Goal: Find specific fact: Find contact information

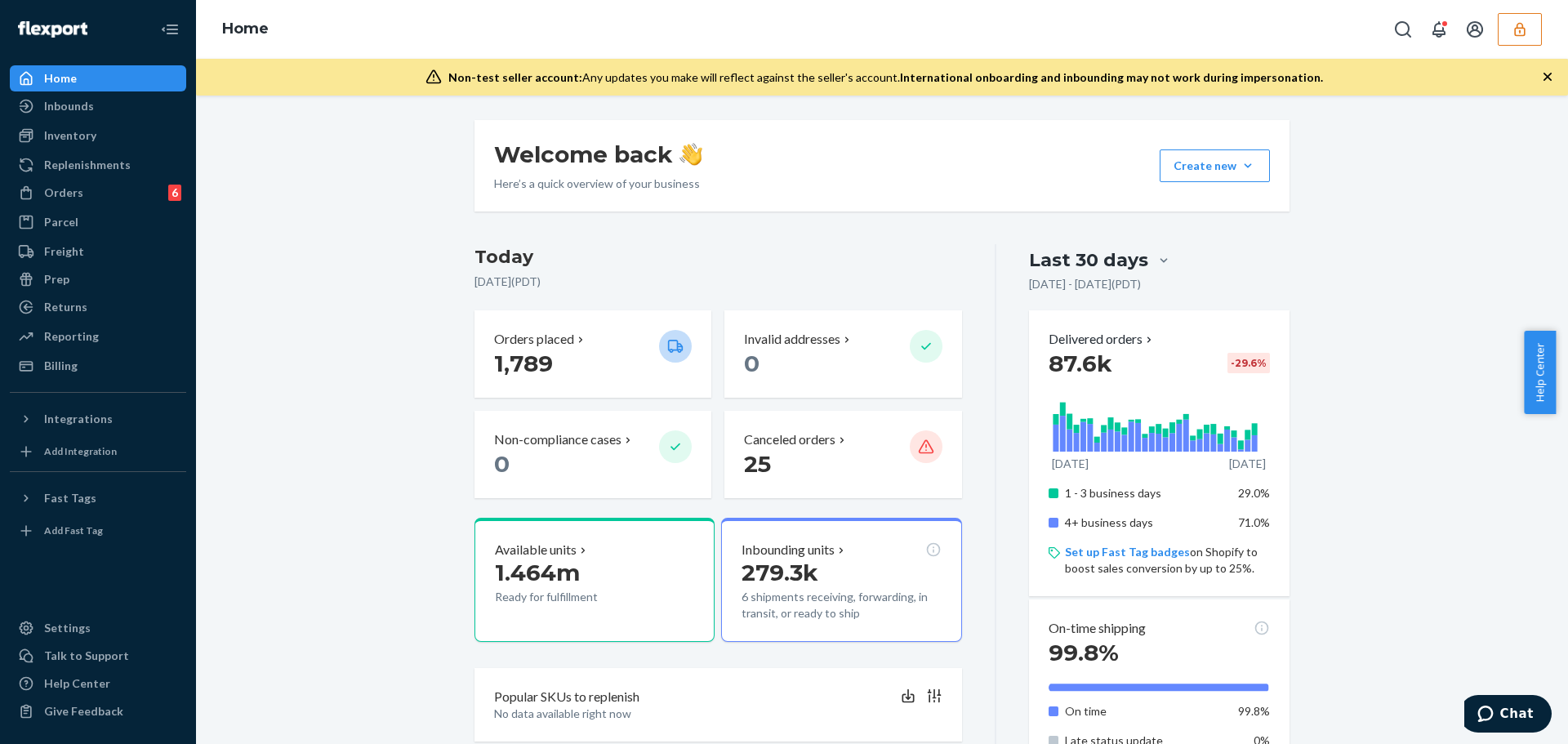
click at [1032, 33] on button "button" at bounding box center [1519, 30] width 44 height 33
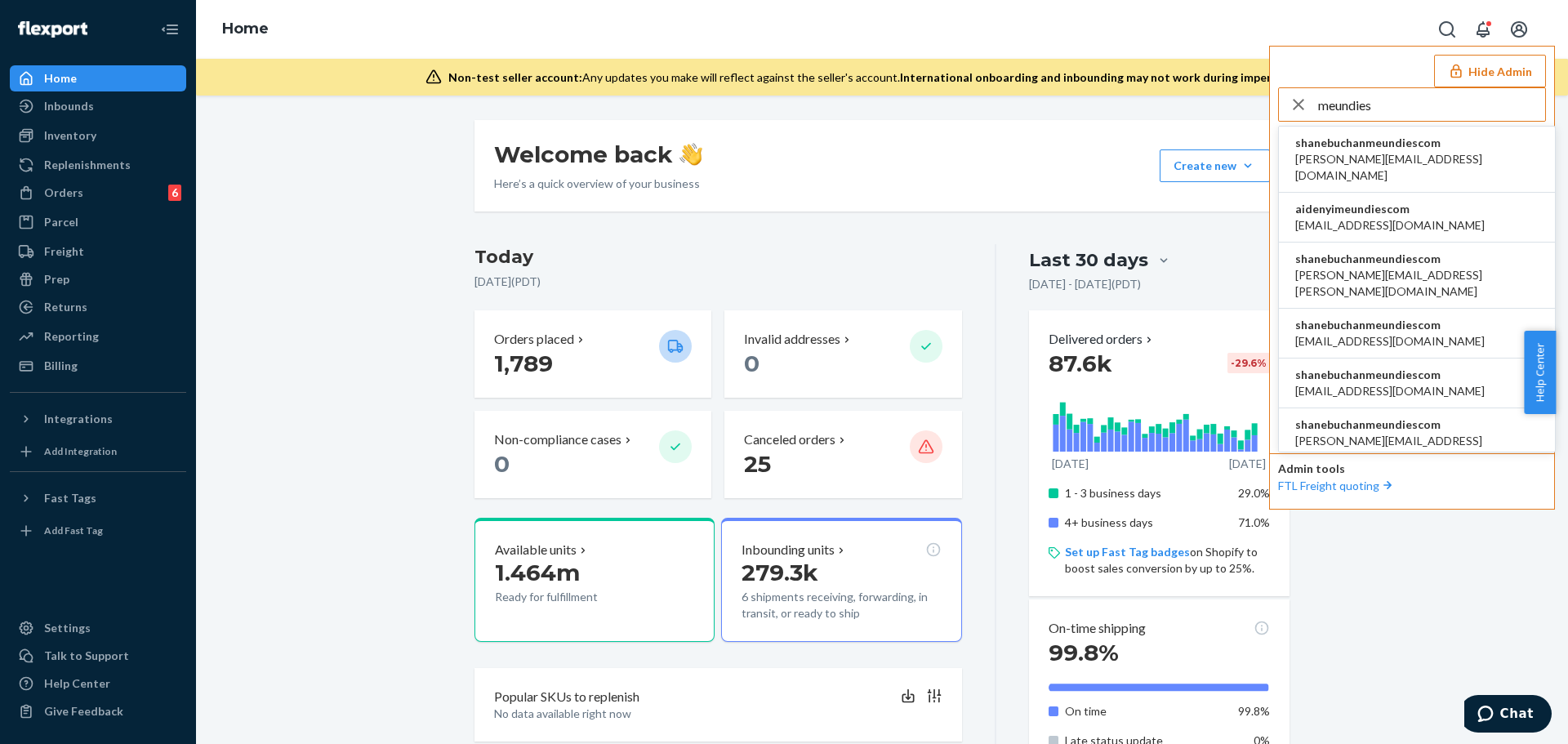
type input "meundies"
click at [1032, 267] on span "alex.quinonez@meundies.com" at bounding box center [1417, 283] width 244 height 33
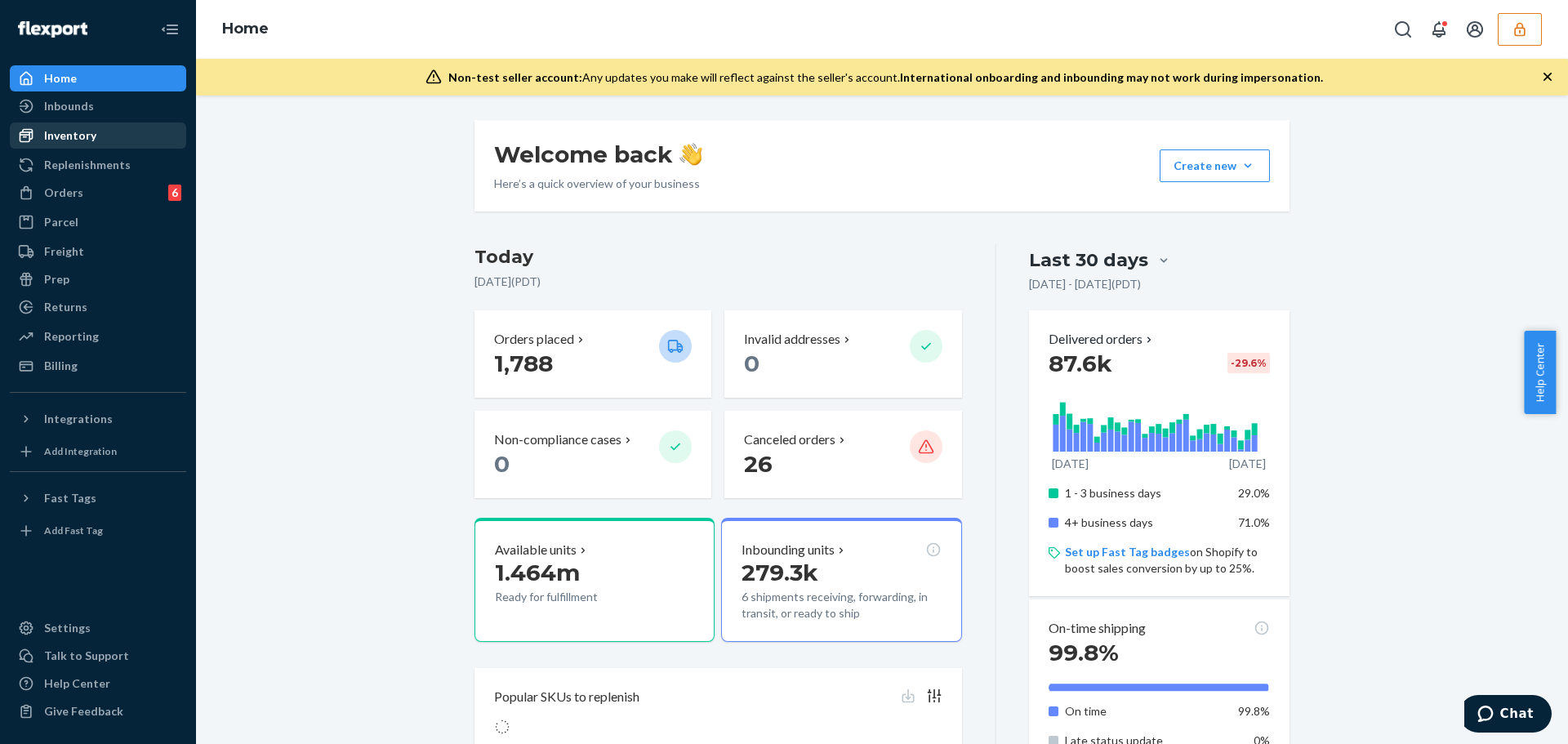
click at [71, 135] on div "Inventory" at bounding box center [69, 135] width 52 height 17
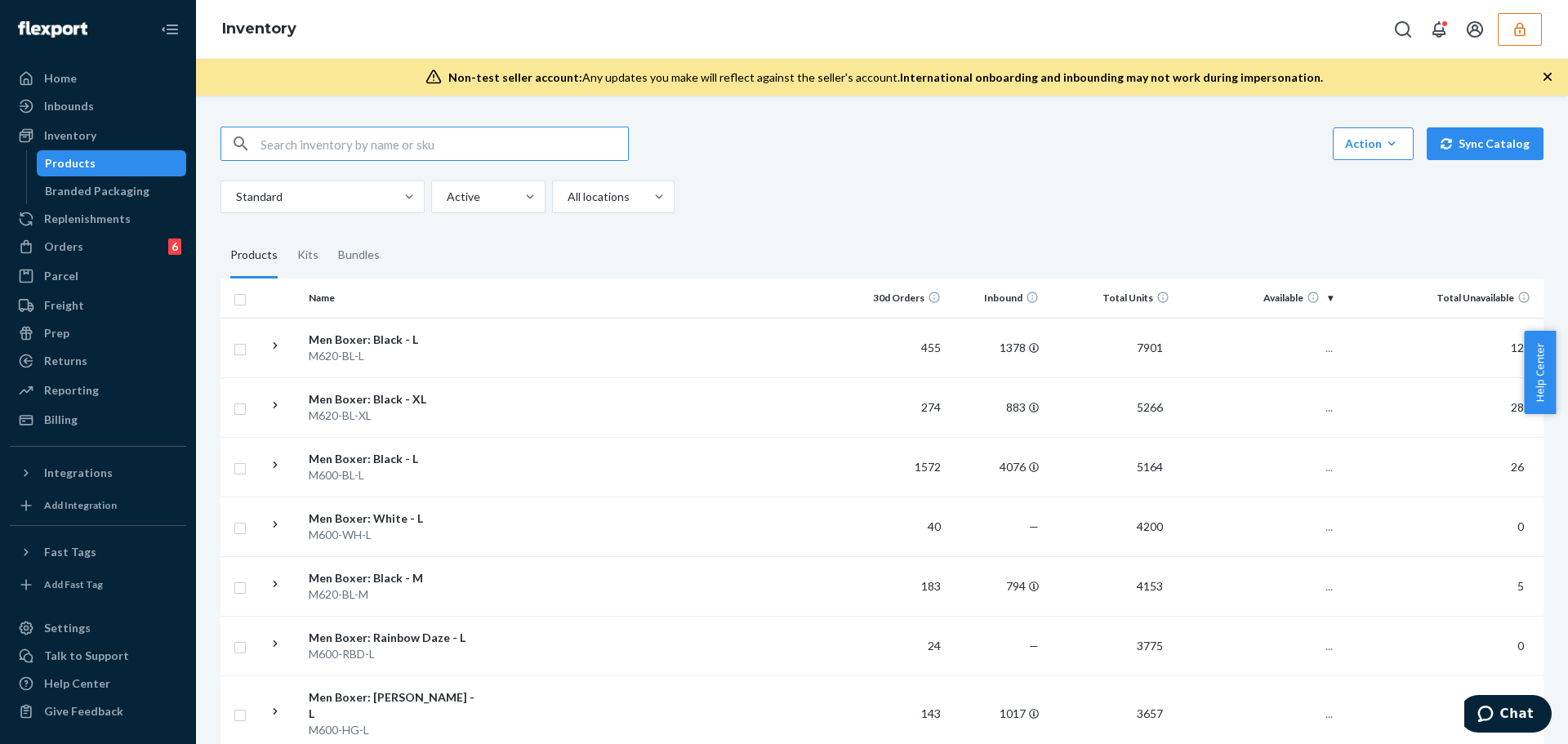
click at [436, 143] on input "text" at bounding box center [444, 144] width 368 height 33
type input "W400-CAB-XXXXL"
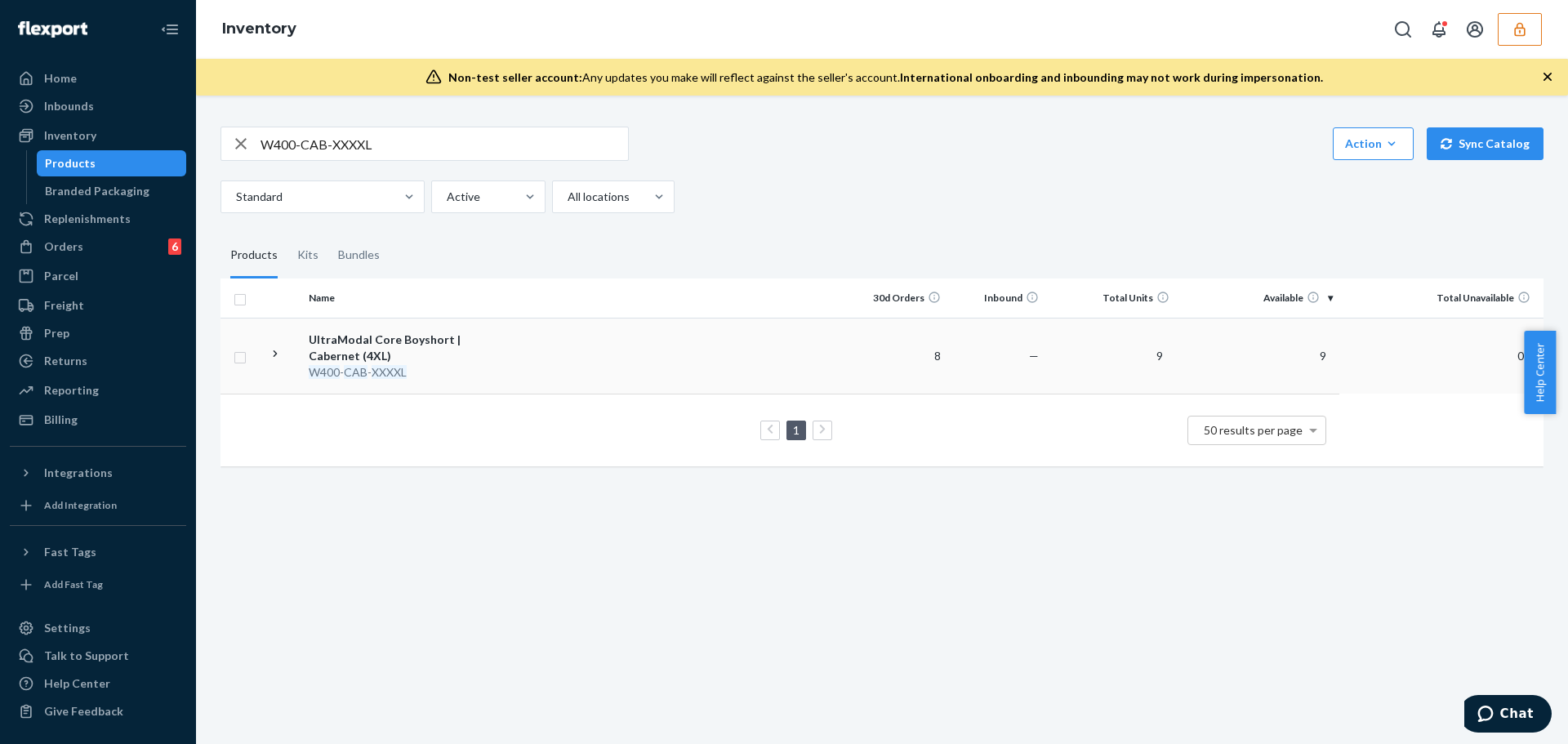
click at [516, 364] on td at bounding box center [668, 356] width 363 height 76
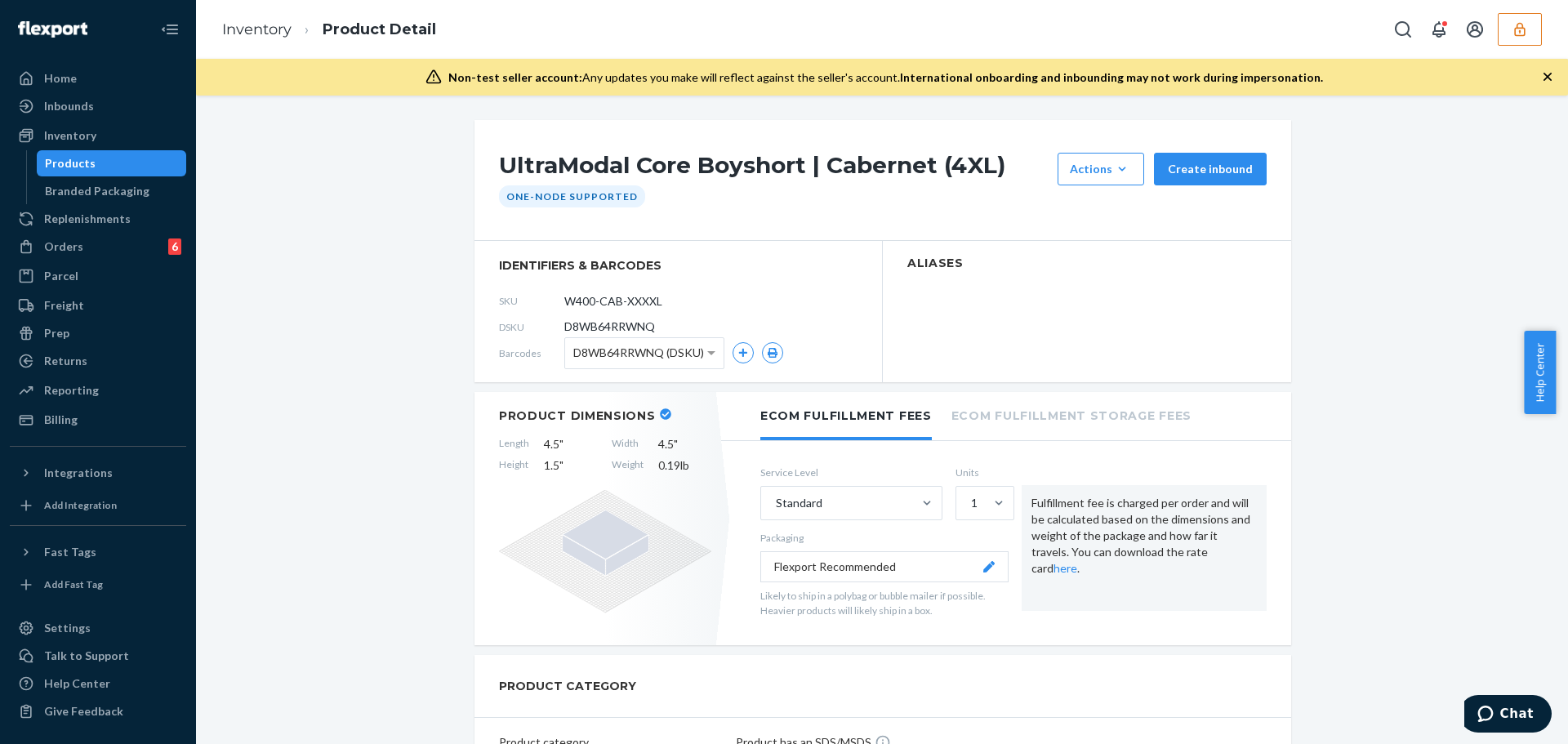
click at [603, 320] on span "D8WB64RRWNQ" at bounding box center [610, 327] width 91 height 17
copy span "D8WB64RRWNQ"
click at [1504, 31] on button "button" at bounding box center [1519, 30] width 44 height 33
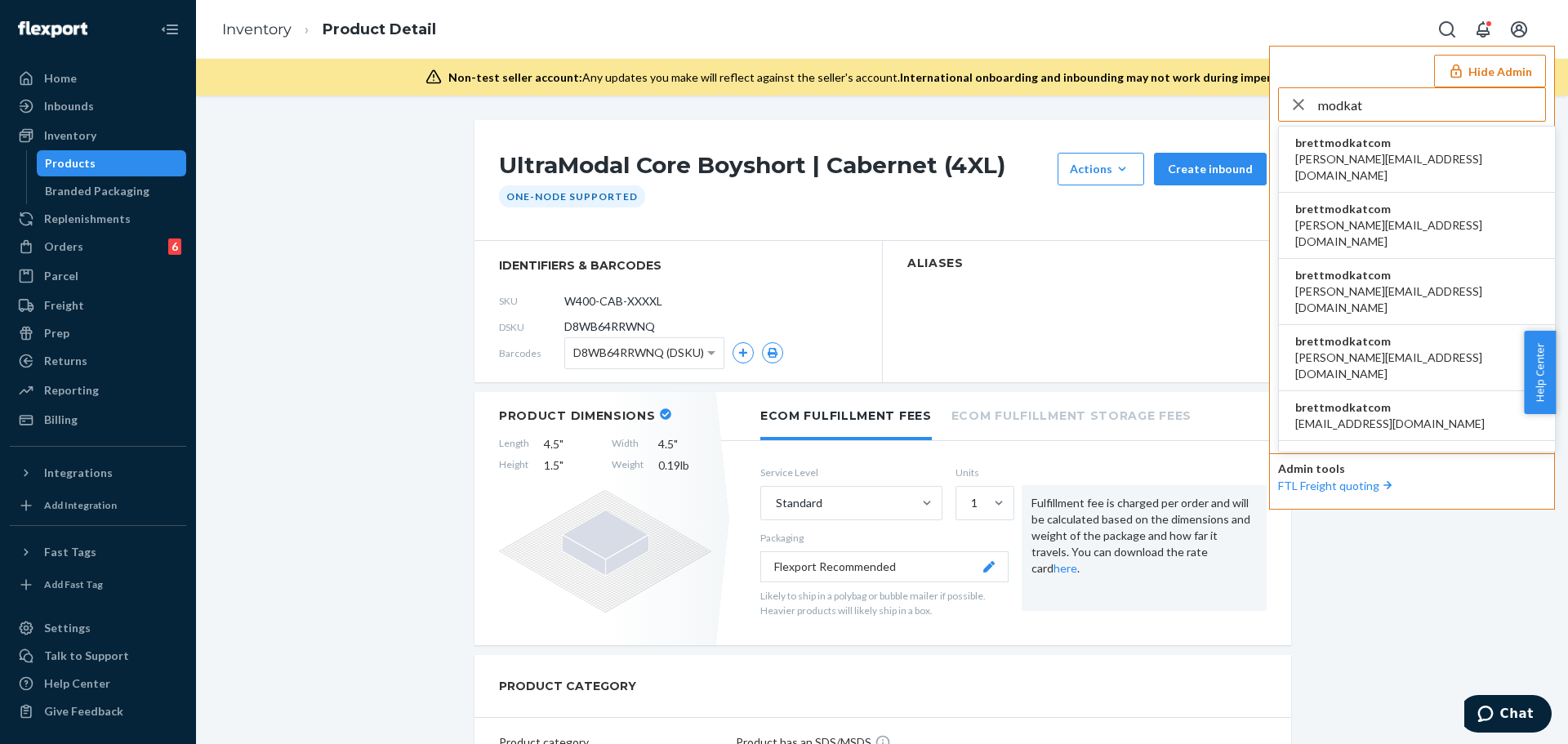
type input "modkat"
click at [1452, 149] on li "brettmodkatcom anna@modkat.com" at bounding box center [1417, 159] width 276 height 66
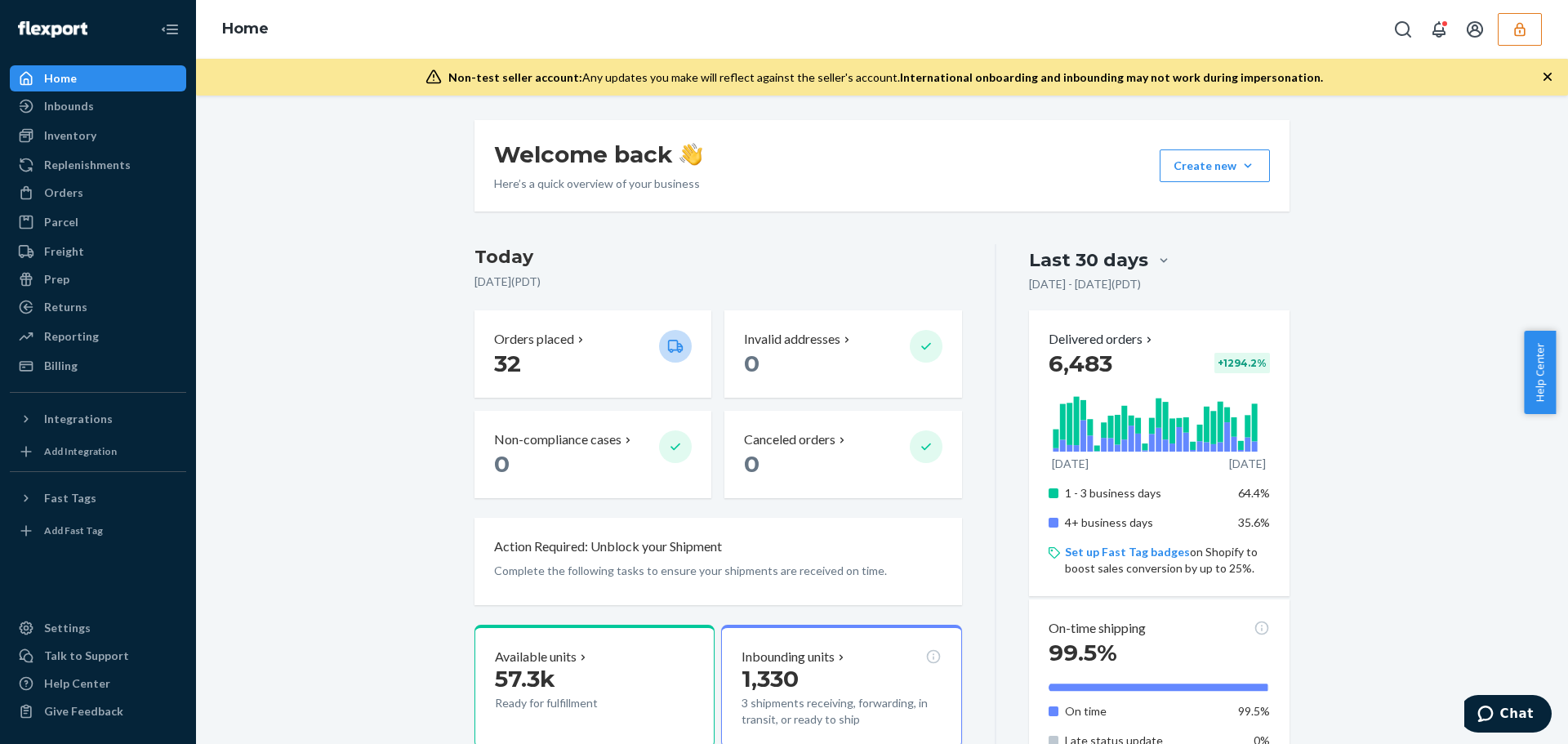
click at [1518, 36] on icon "button" at bounding box center [1520, 30] width 17 height 17
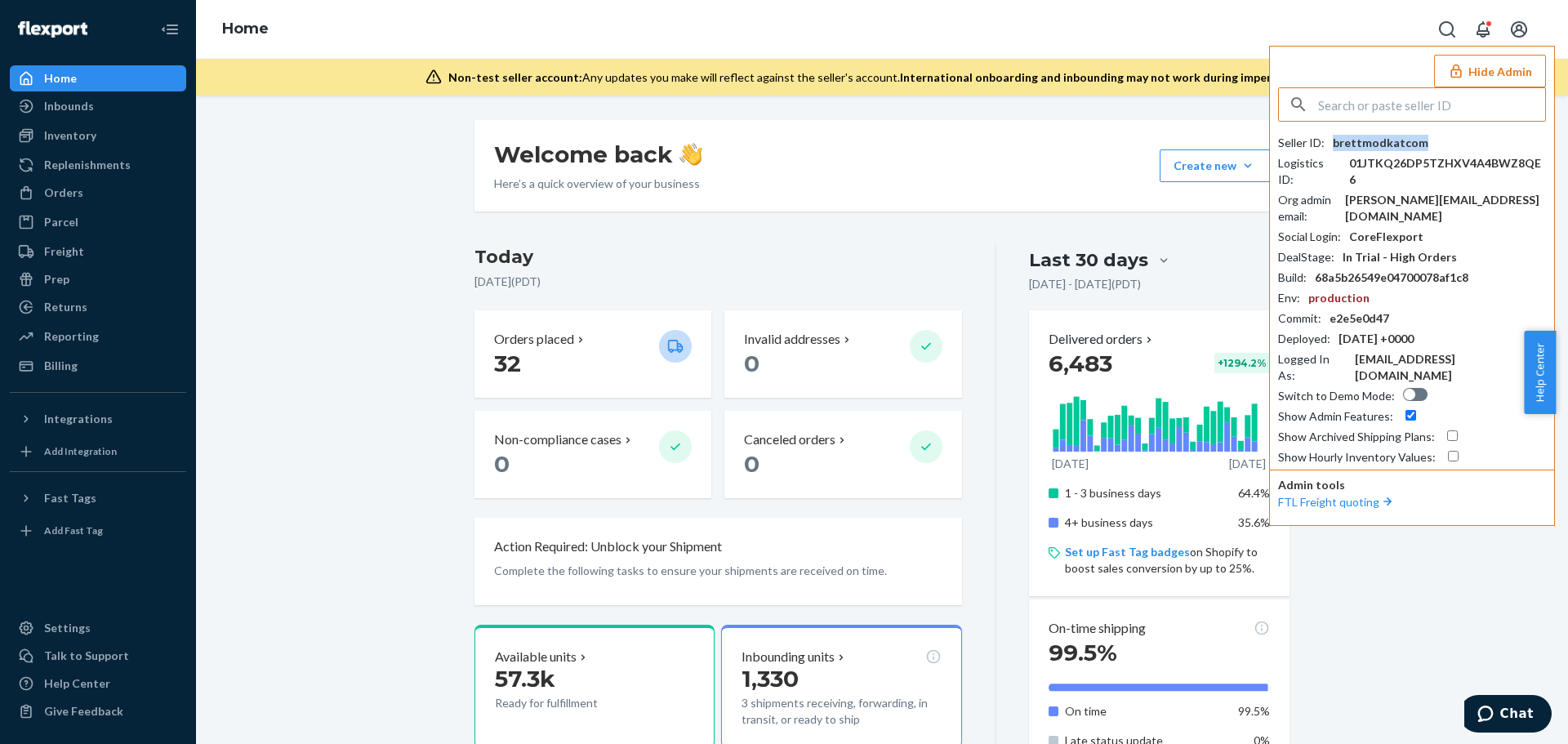
click at [1402, 142] on div "brettmodkatcom" at bounding box center [1380, 143] width 96 height 17
copy div "brettmodkatcom"
click at [1455, 97] on input "text" at bounding box center [1431, 105] width 227 height 33
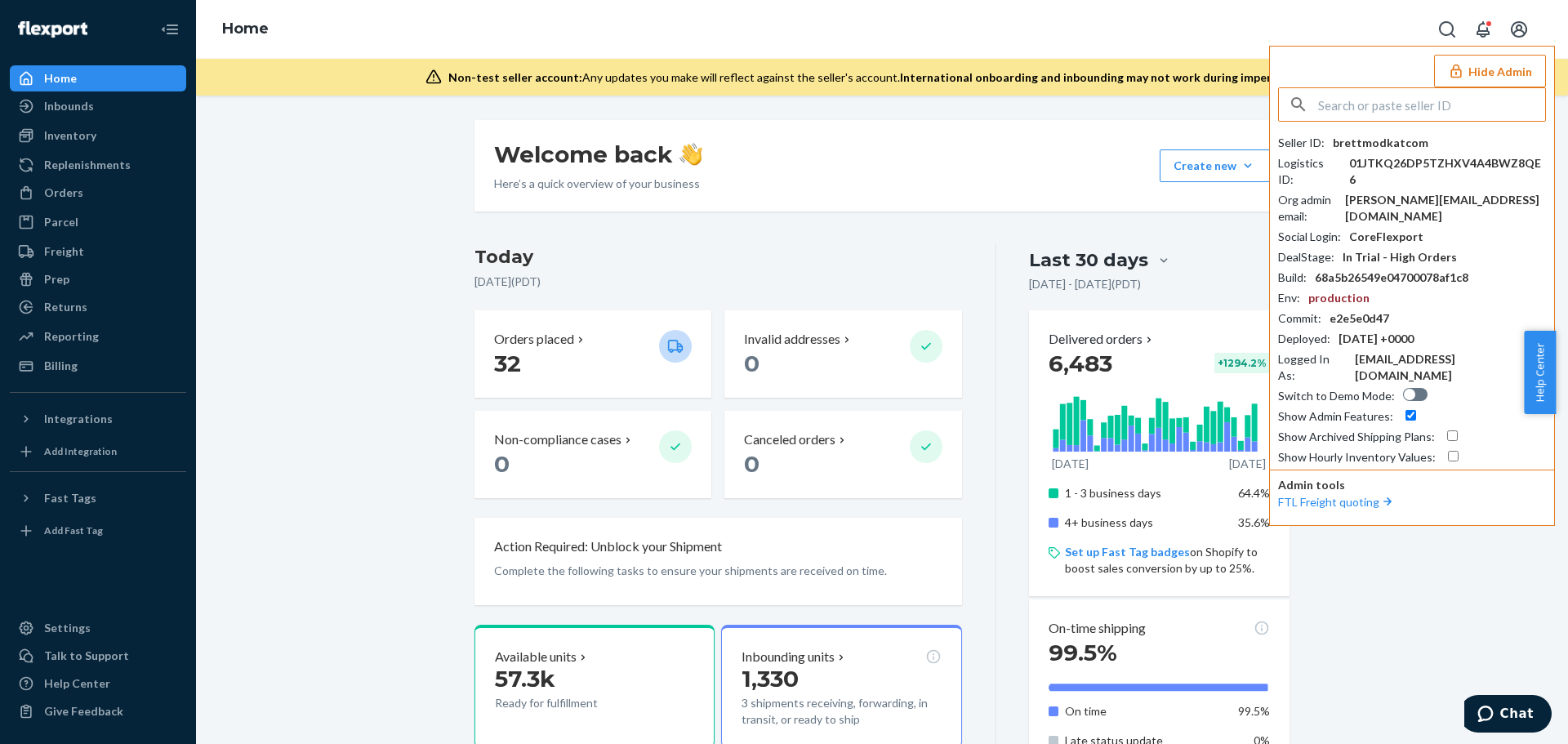
paste input "infoteaoniccom"
type input "infoteaoniccom"
click at [1418, 151] on li "infoteaoniccom [EMAIL_ADDRESS][DOMAIN_NAME]" at bounding box center [1417, 151] width 276 height 50
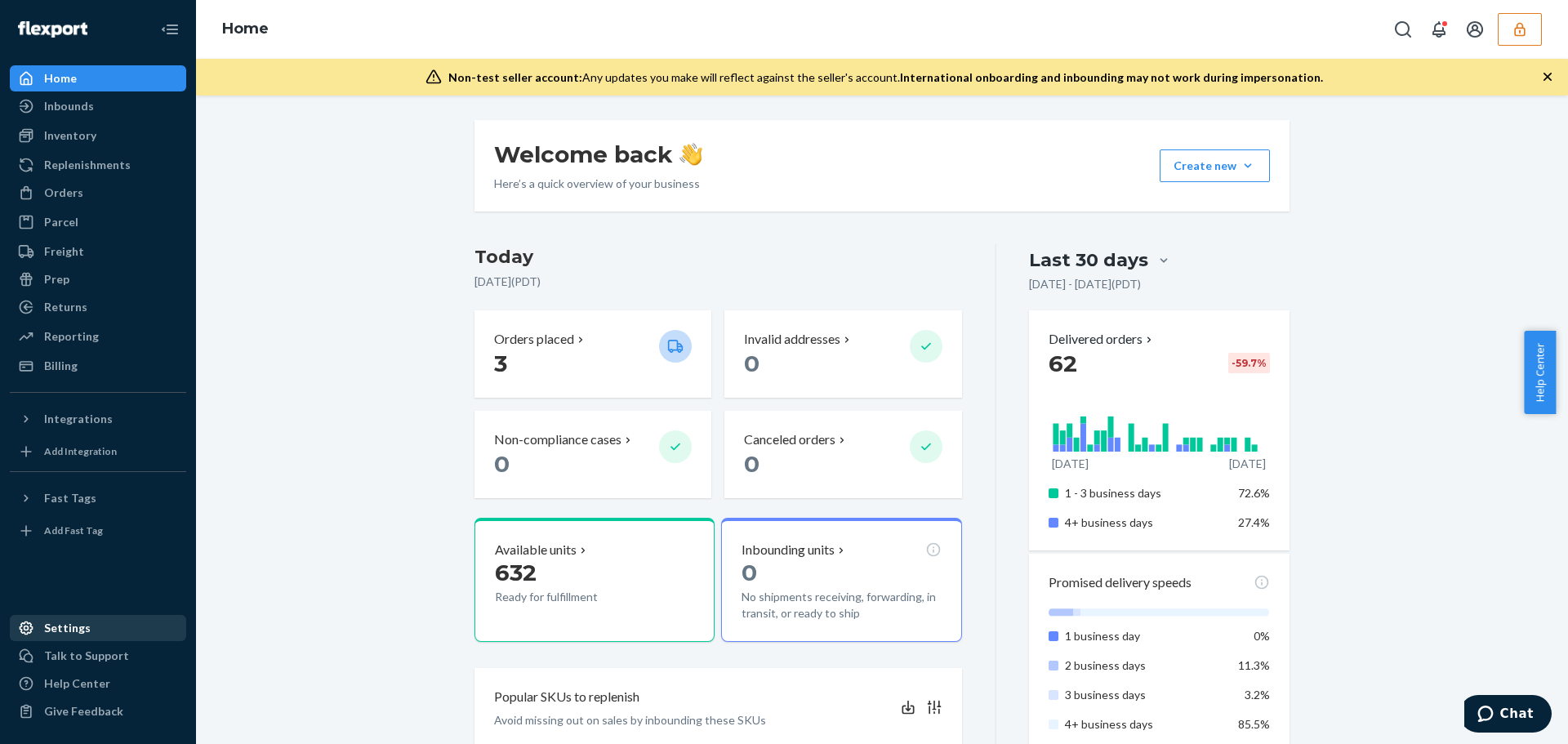
click at [116, 628] on div "Settings" at bounding box center [98, 628] width 173 height 23
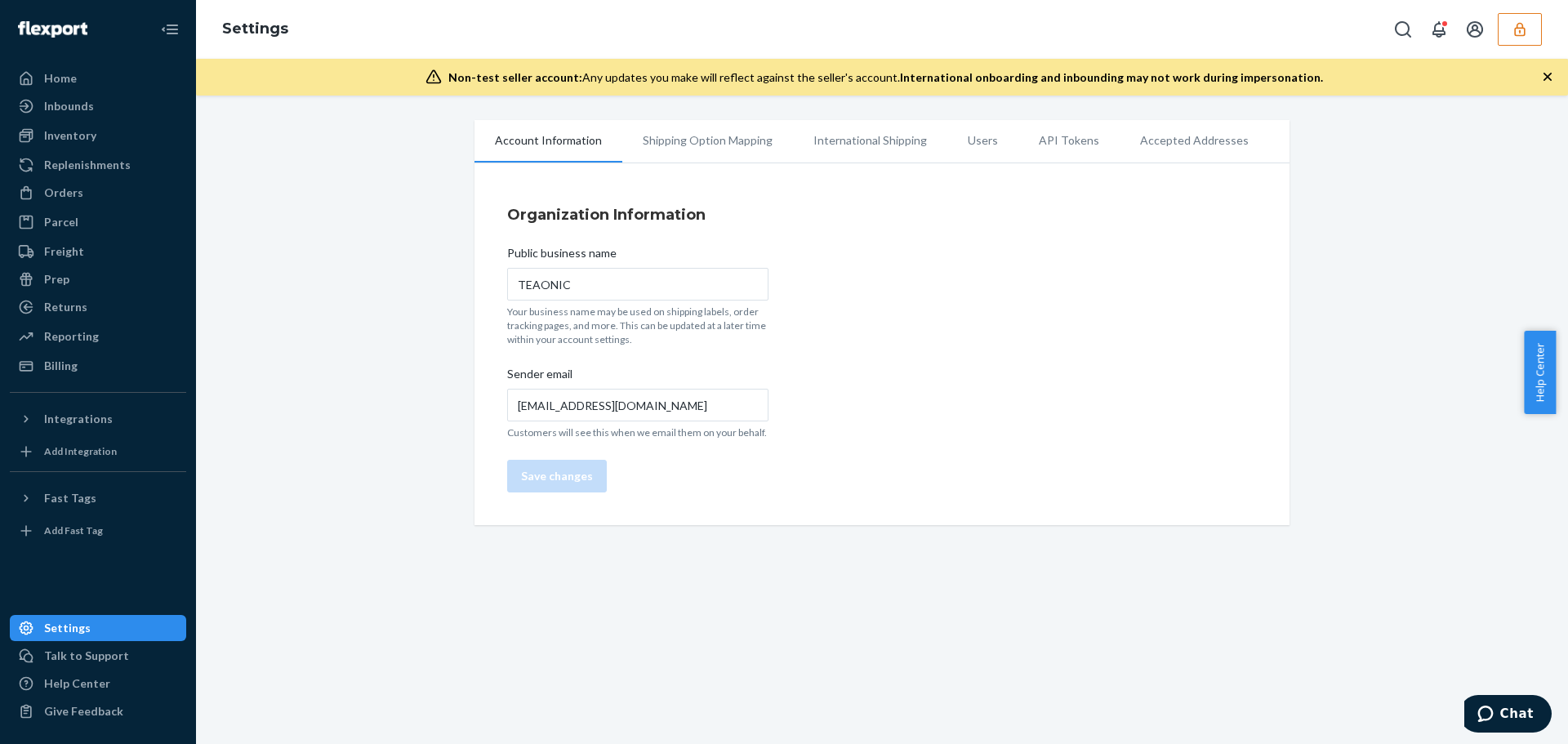
click at [975, 130] on li "Users" at bounding box center [983, 140] width 71 height 40
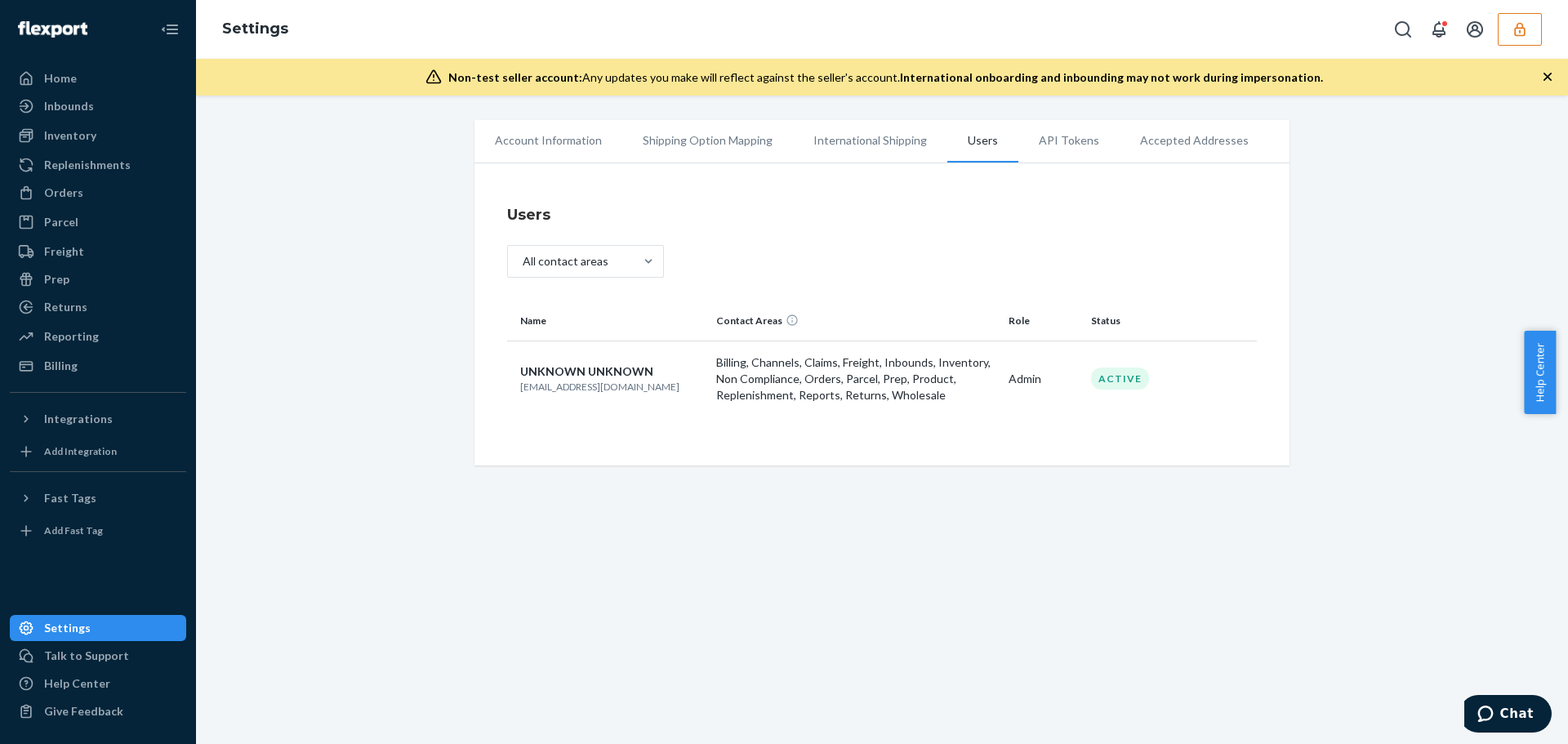
click at [564, 389] on p "[EMAIL_ADDRESS][DOMAIN_NAME]" at bounding box center [611, 386] width 183 height 14
copy p "[EMAIL_ADDRESS][DOMAIN_NAME]"
